Goal: Task Accomplishment & Management: Complete application form

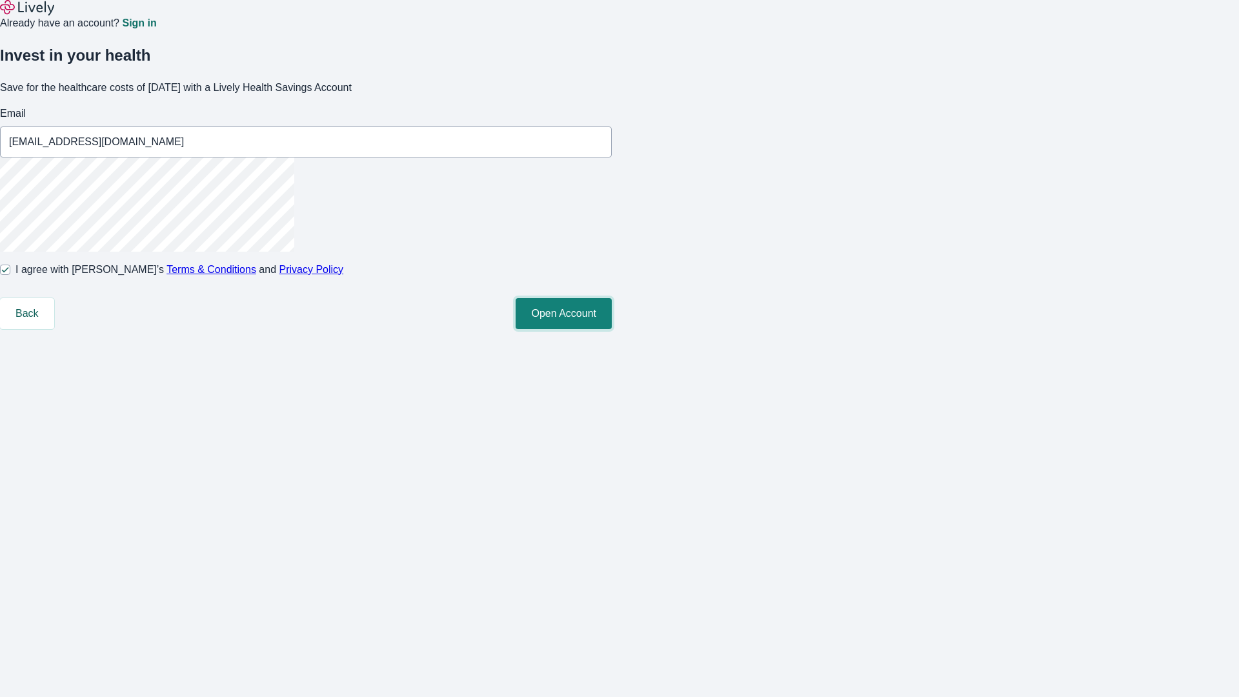
click at [612, 329] on button "Open Account" at bounding box center [564, 313] width 96 height 31
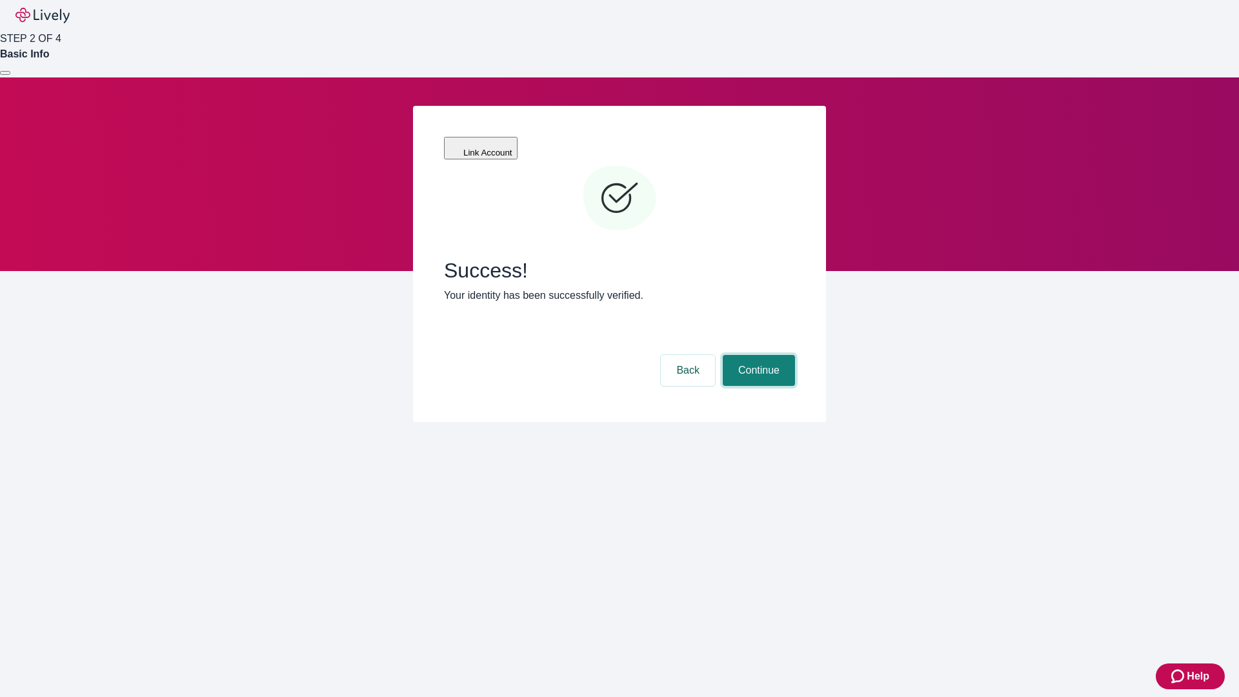
click at [757, 355] on button "Continue" at bounding box center [759, 370] width 72 height 31
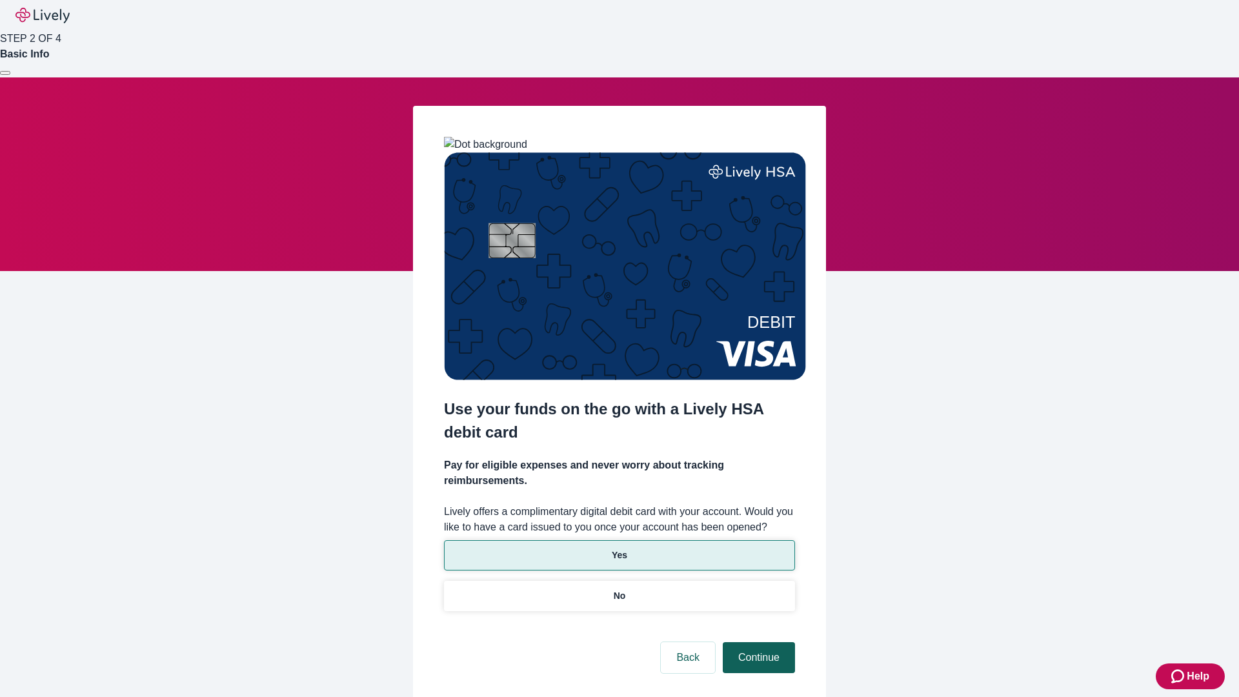
click at [619, 548] on p "Yes" at bounding box center [619, 555] width 15 height 14
click at [757, 642] on button "Continue" at bounding box center [759, 657] width 72 height 31
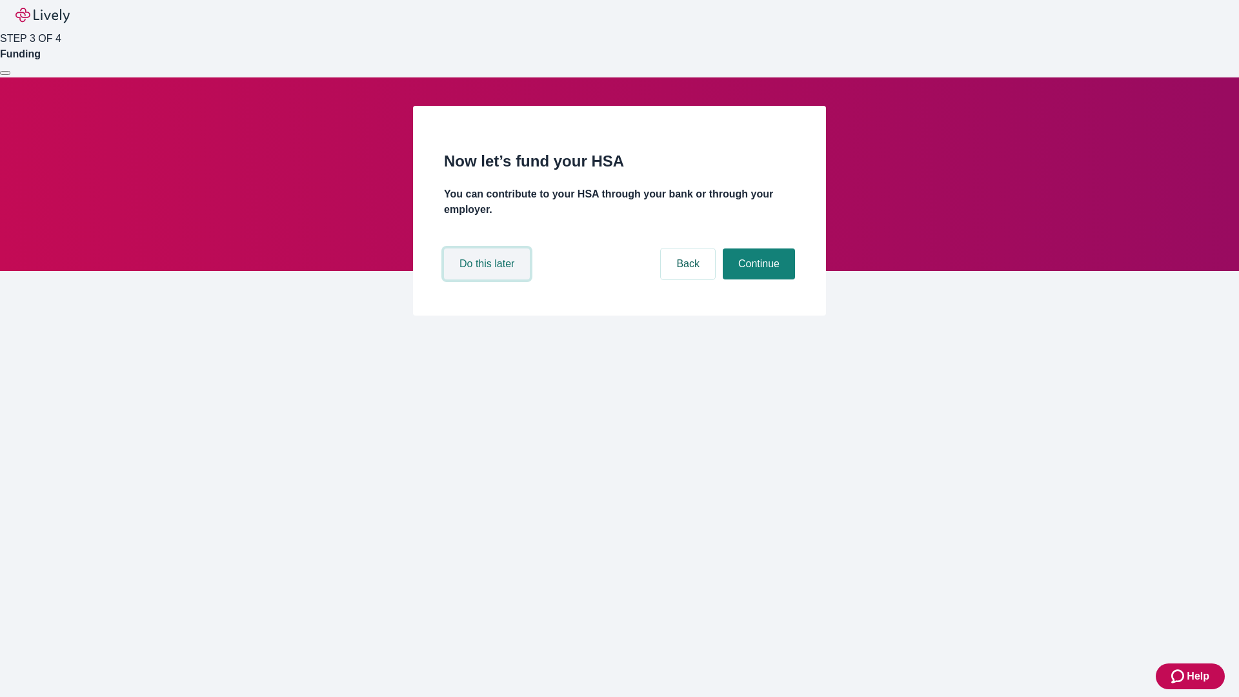
click at [488, 279] on button "Do this later" at bounding box center [487, 263] width 86 height 31
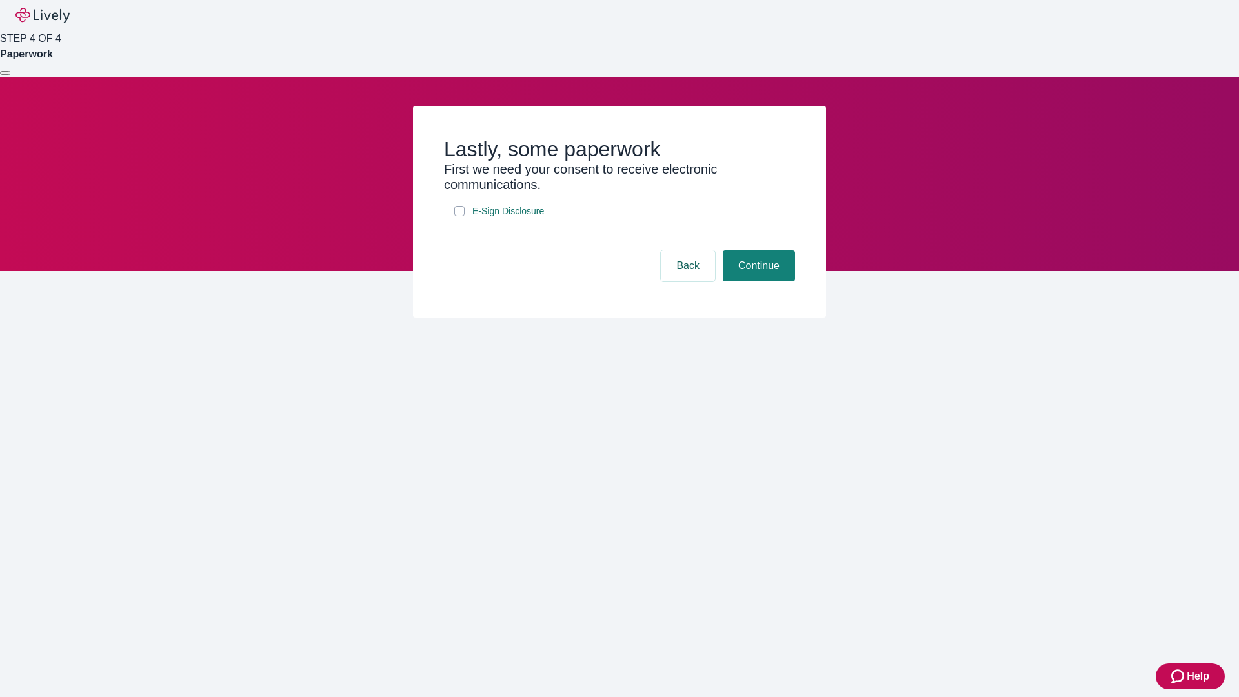
click at [459, 216] on input "E-Sign Disclosure" at bounding box center [459, 211] width 10 height 10
checkbox input "true"
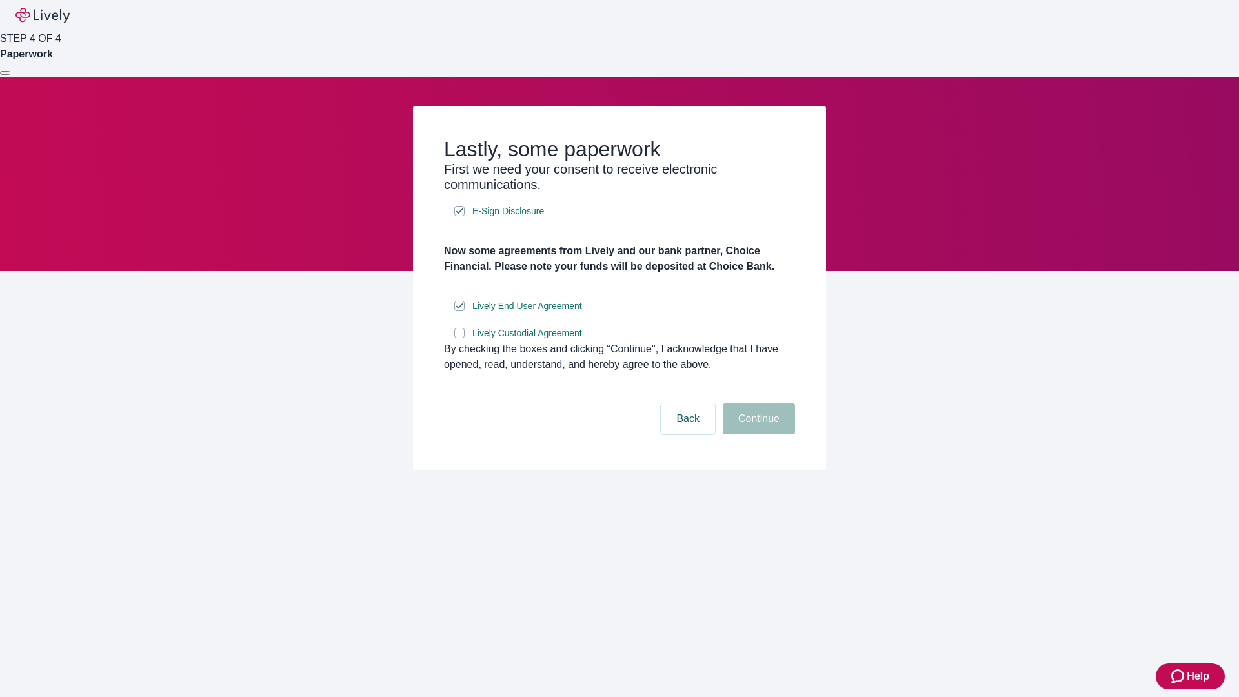
click at [459, 338] on input "Lively Custodial Agreement" at bounding box center [459, 333] width 10 height 10
checkbox input "true"
click at [757, 434] on button "Continue" at bounding box center [759, 418] width 72 height 31
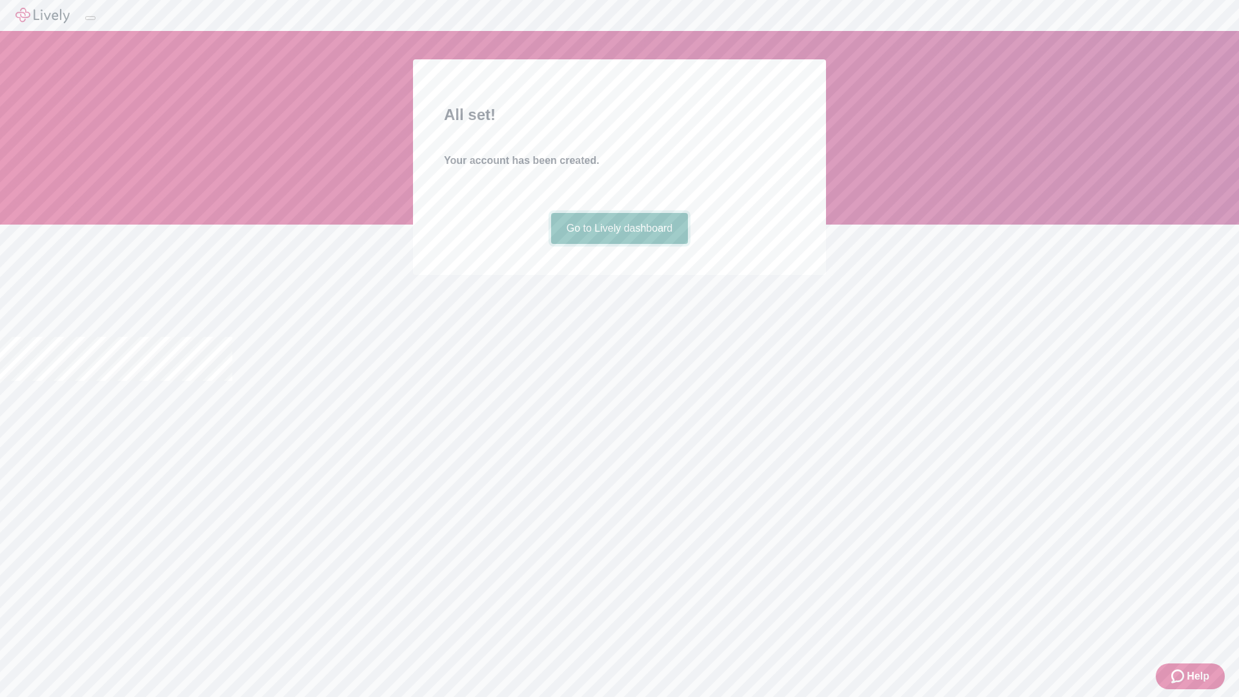
click at [619, 244] on link "Go to Lively dashboard" at bounding box center [619, 228] width 137 height 31
